Goal: Transaction & Acquisition: Purchase product/service

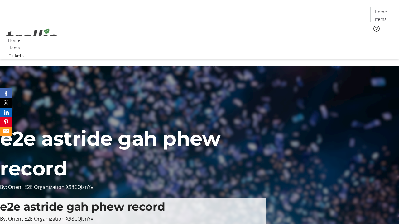
click at [375, 36] on span "Tickets" at bounding box center [382, 39] width 15 height 7
